Goal: Task Accomplishment & Management: Manage account settings

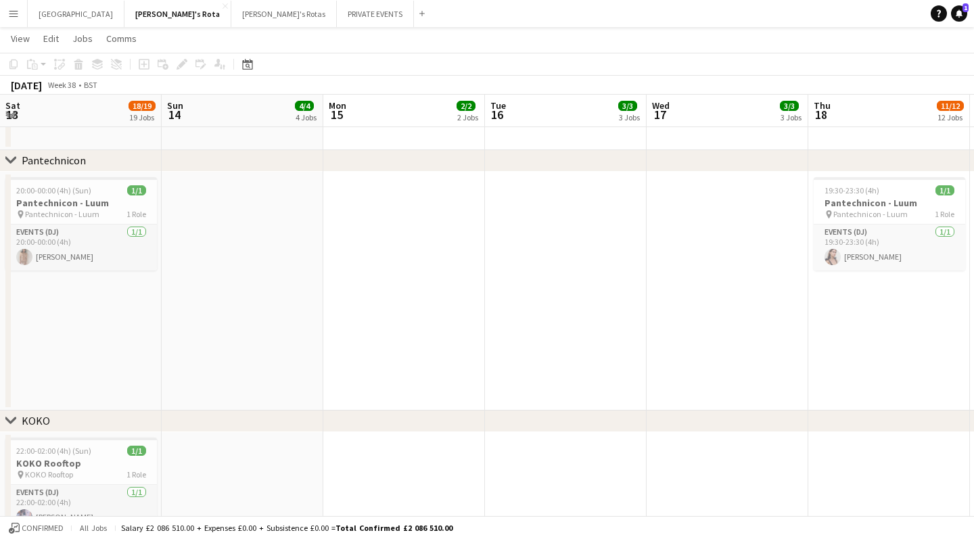
scroll to position [0, 579]
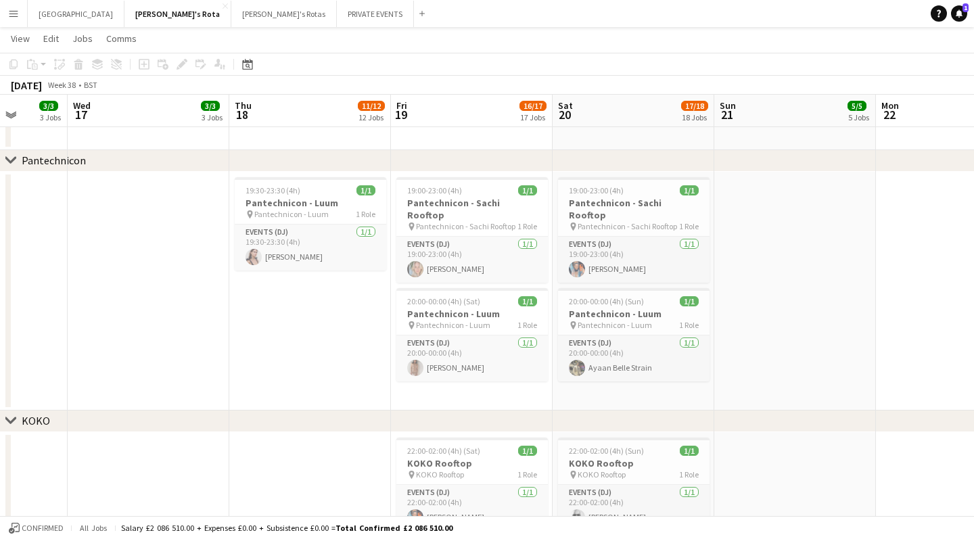
click at [17, 15] on app-icon "Menu" at bounding box center [13, 13] width 11 height 11
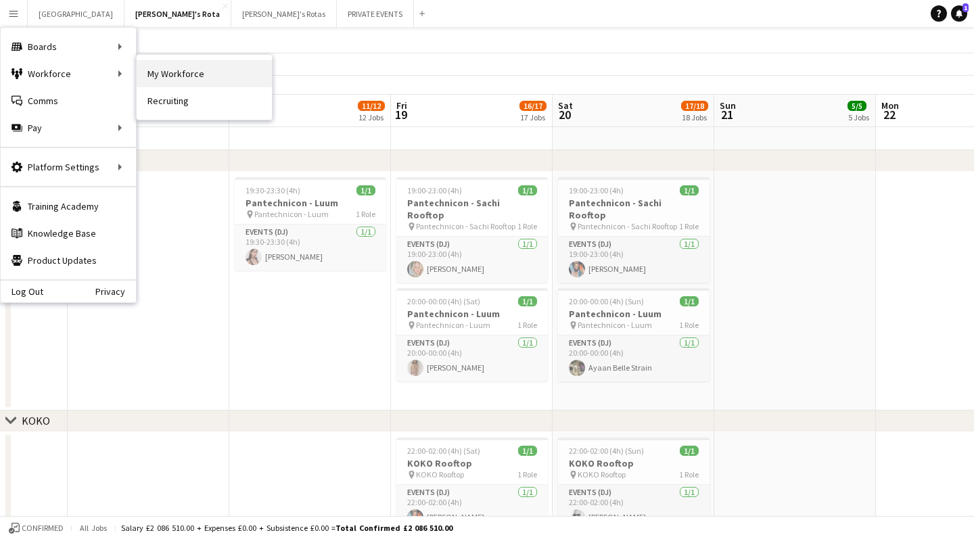
click at [172, 78] on link "My Workforce" at bounding box center [204, 73] width 135 height 27
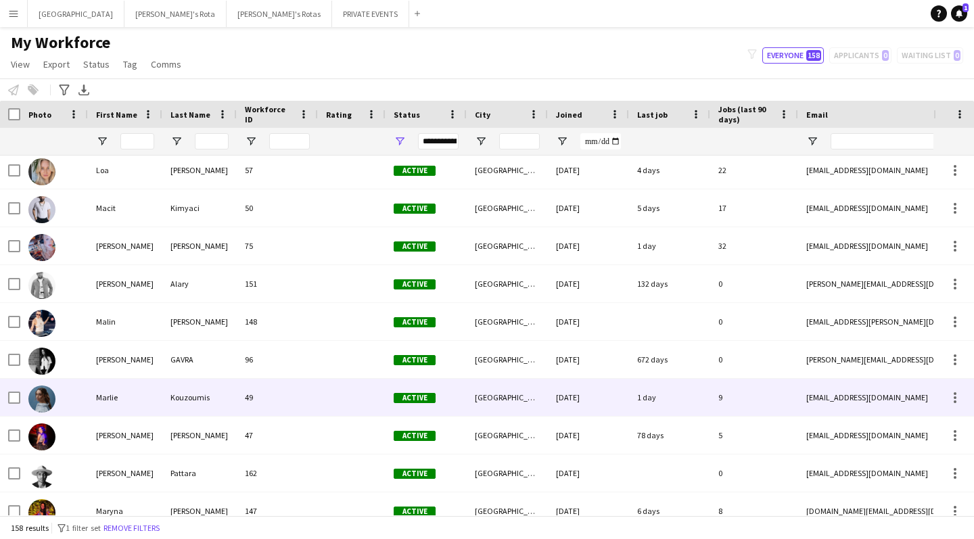
click at [191, 396] on div "Kouzoumis" at bounding box center [199, 397] width 74 height 37
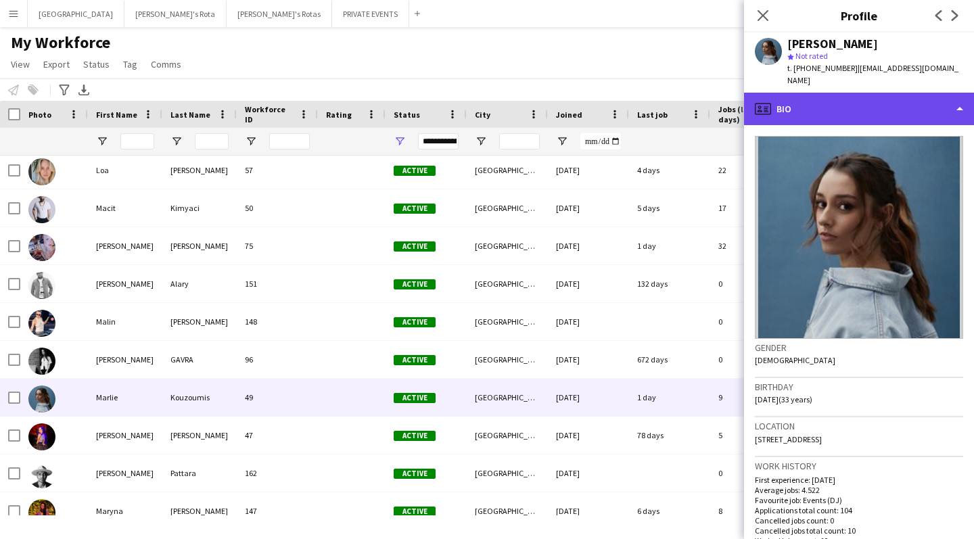
click at [781, 95] on div "profile Bio" at bounding box center [859, 109] width 230 height 32
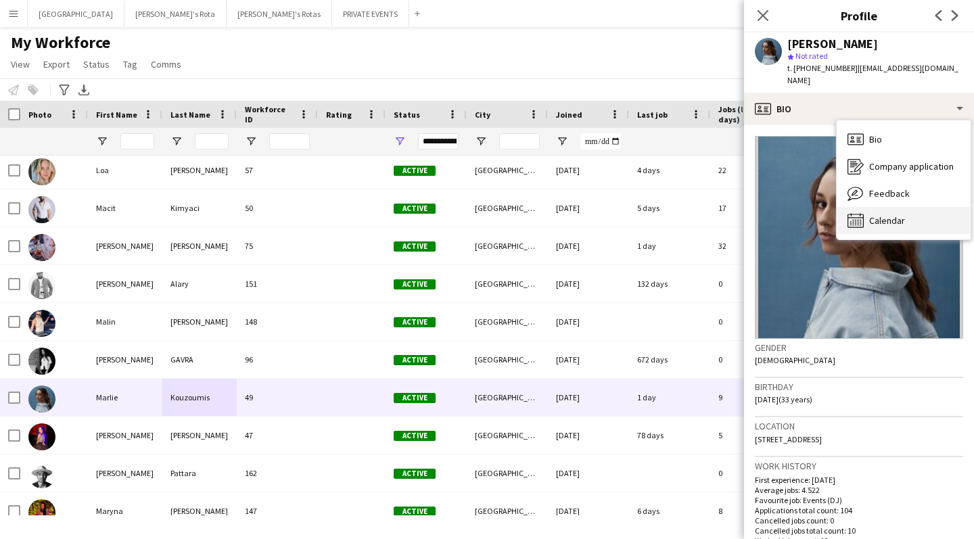
click at [892, 214] on span "Calendar" at bounding box center [887, 220] width 36 height 12
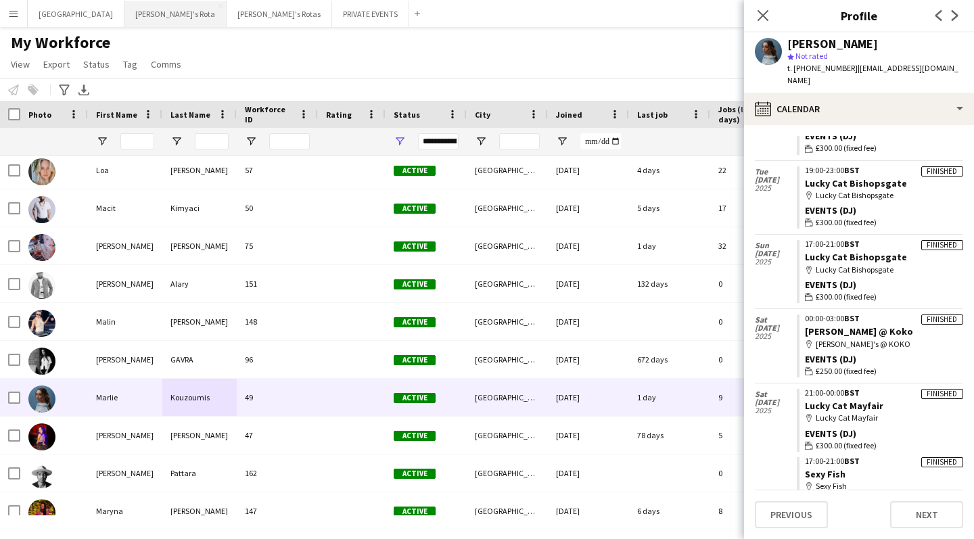
click at [124, 21] on button "[PERSON_NAME]'s Rota Close" at bounding box center [175, 14] width 102 height 26
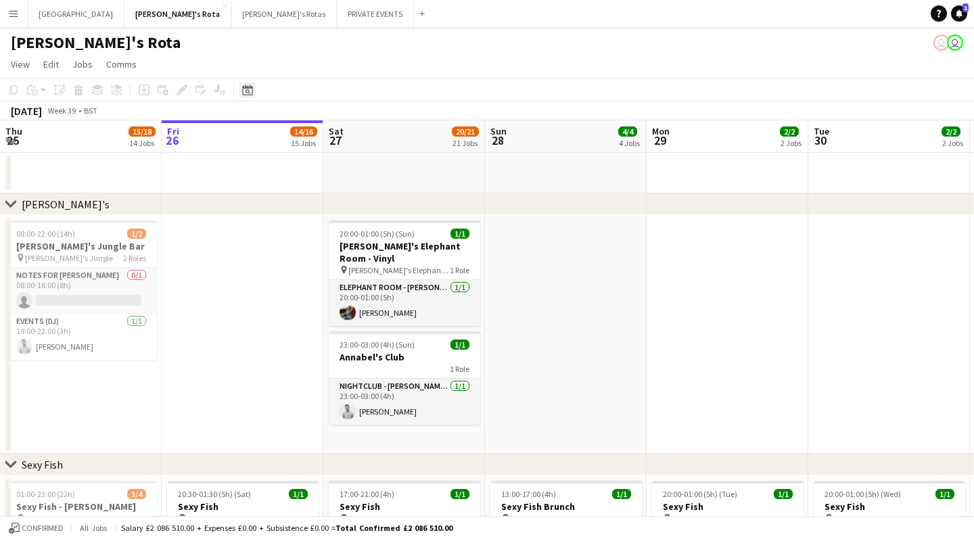
click at [251, 90] on icon "Date picker" at bounding box center [247, 90] width 11 height 11
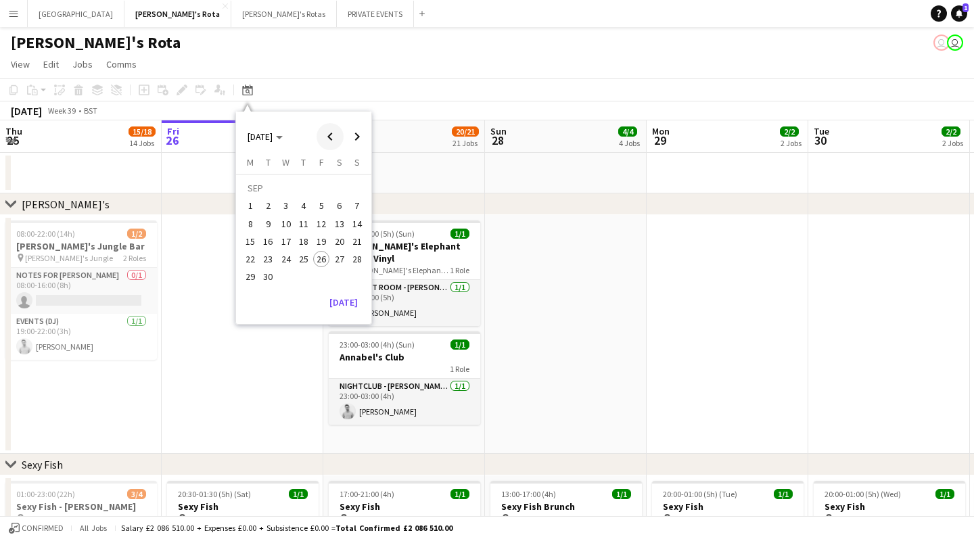
click at [329, 137] on span "Previous month" at bounding box center [330, 136] width 27 height 27
click at [341, 189] on span "2" at bounding box center [339, 190] width 16 height 19
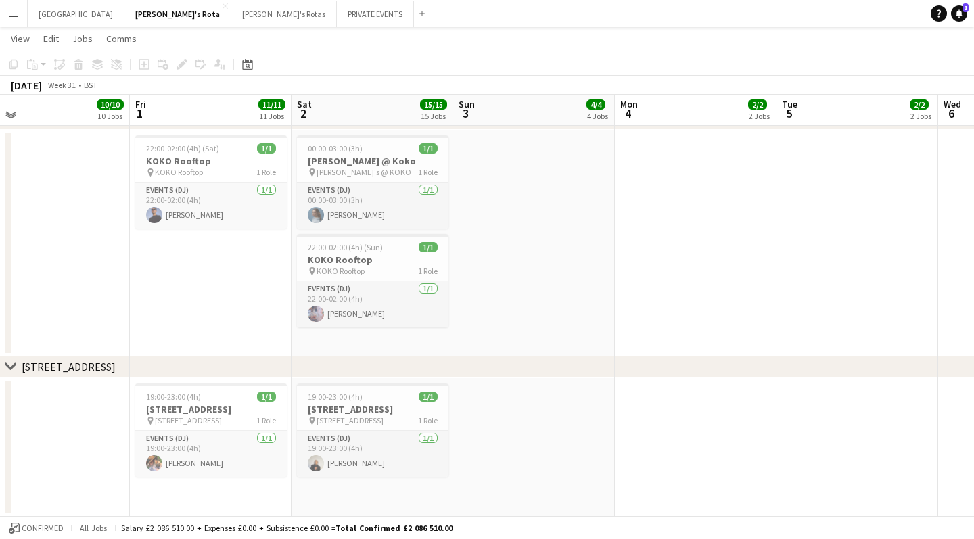
scroll to position [2052, 0]
click at [356, 163] on h3 "[PERSON_NAME] @ Koko" at bounding box center [373, 162] width 152 height 12
